Goal: Task Accomplishment & Management: Use online tool/utility

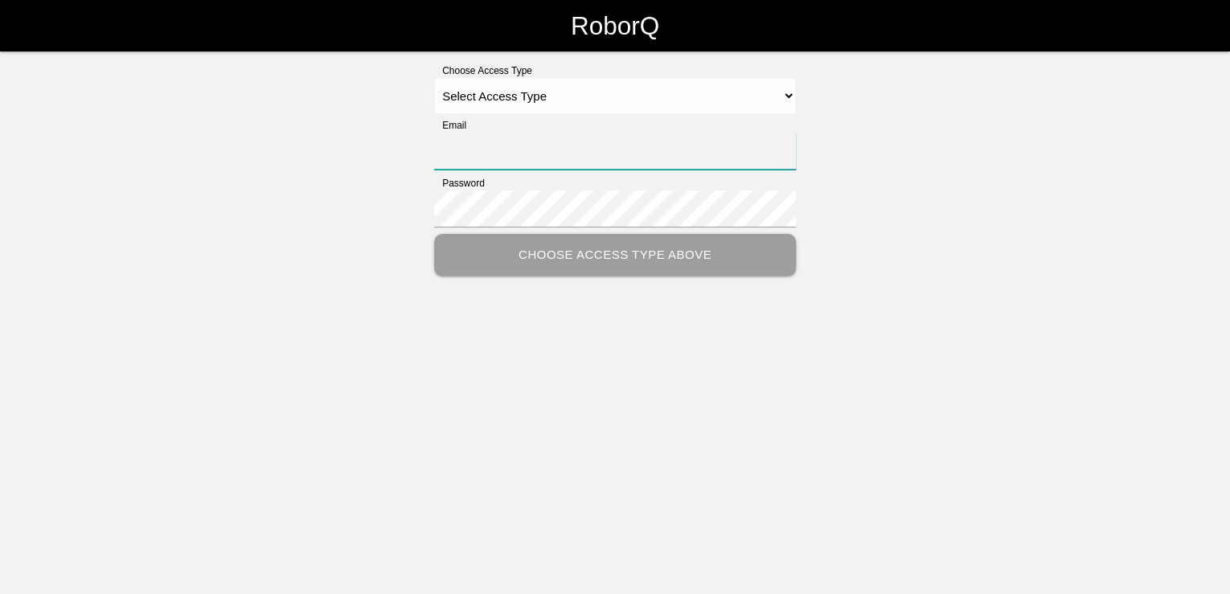
type input "[PERSON_NAME][EMAIL_ADDRESS][PERSON_NAME][DOMAIN_NAME]"
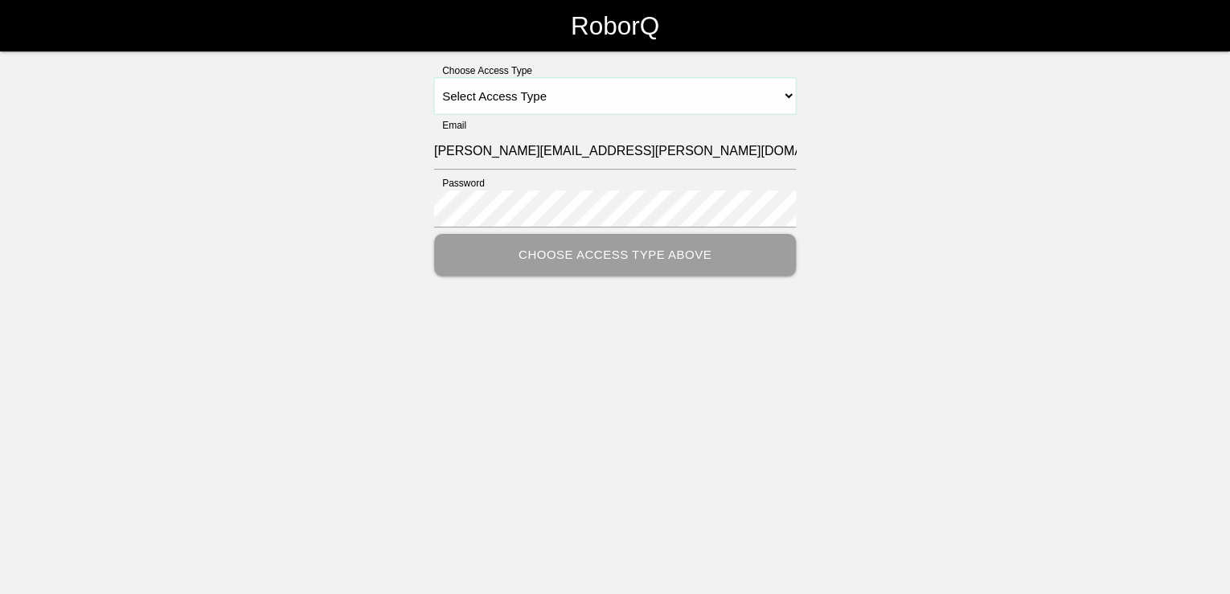
click at [795, 89] on select "Select Access Type Admin Customer Supervisor Worker" at bounding box center [615, 96] width 362 height 36
click at [788, 96] on select "Select Access Type Admin Customer Supervisor Worker" at bounding box center [615, 96] width 362 height 36
click at [789, 91] on select "Select Access Type Admin Customer Supervisor Worker" at bounding box center [615, 96] width 362 height 36
select select "Customer"
click at [434, 78] on select "Select Access Type Admin Customer Supervisor Worker" at bounding box center [615, 96] width 362 height 36
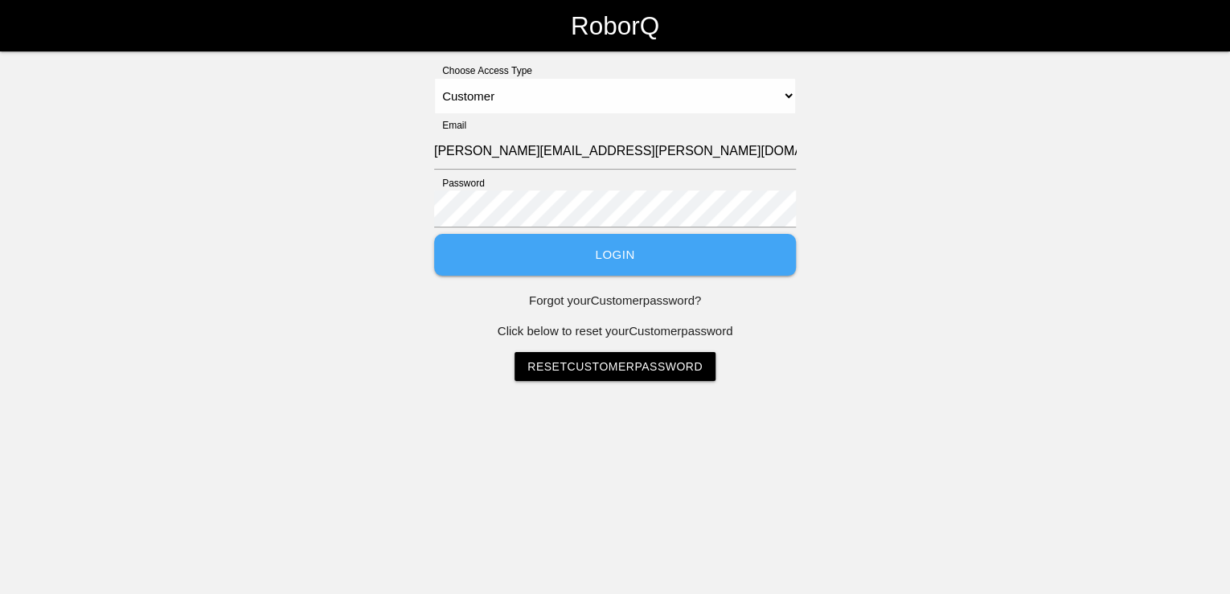
click at [652, 260] on button "Login" at bounding box center [615, 255] width 362 height 43
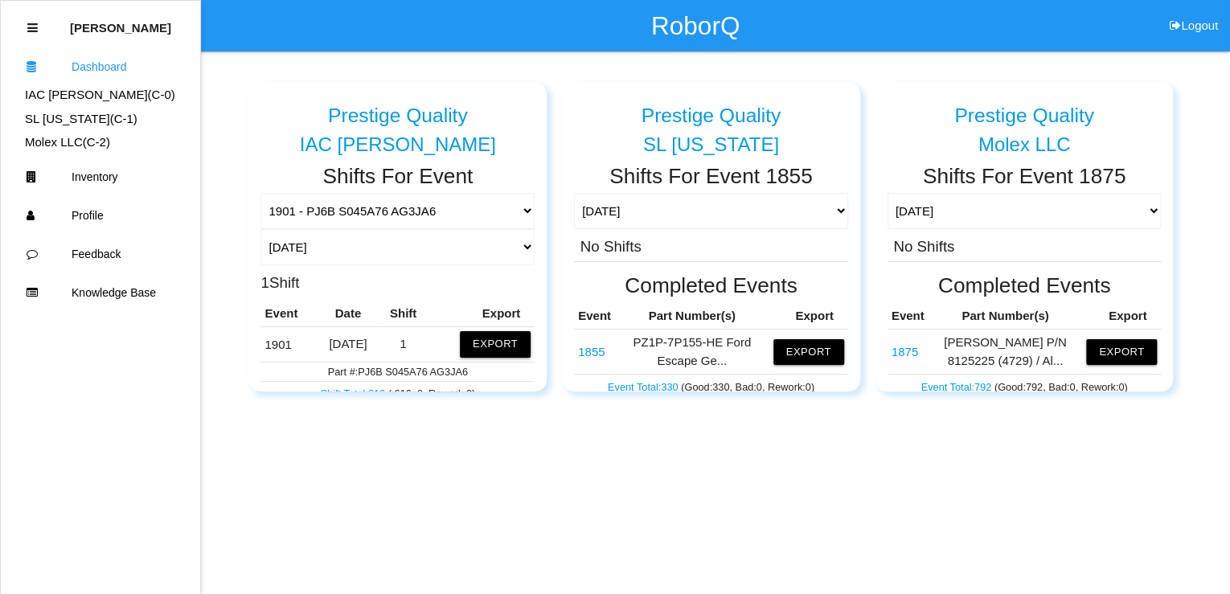
drag, startPoint x: 488, startPoint y: 338, endPoint x: 534, endPoint y: 346, distance: 46.5
click at [489, 338] on button "Export" at bounding box center [495, 344] width 71 height 26
click at [471, 337] on button "Excel" at bounding box center [480, 341] width 30 height 14
